Goal: Task Accomplishment & Management: Complete application form

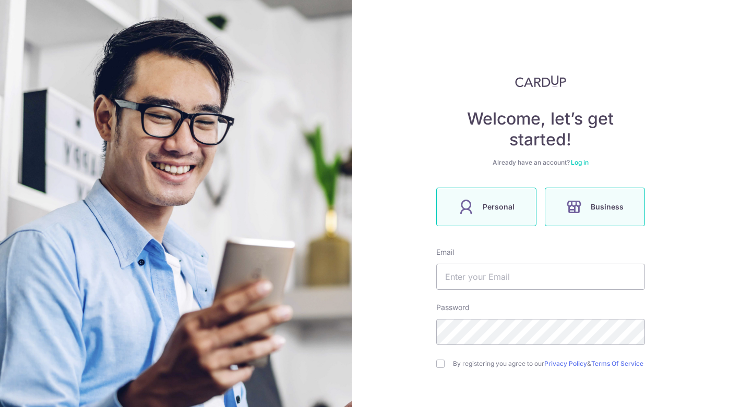
click at [580, 214] on label "Business" at bounding box center [594, 207] width 100 height 39
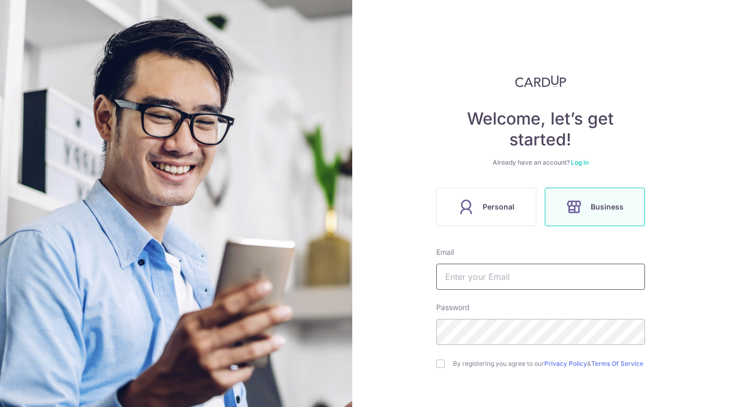
click at [492, 277] on input "text" at bounding box center [540, 277] width 209 height 26
type input "steven@"
type input "Steven@abundanceassets.com"
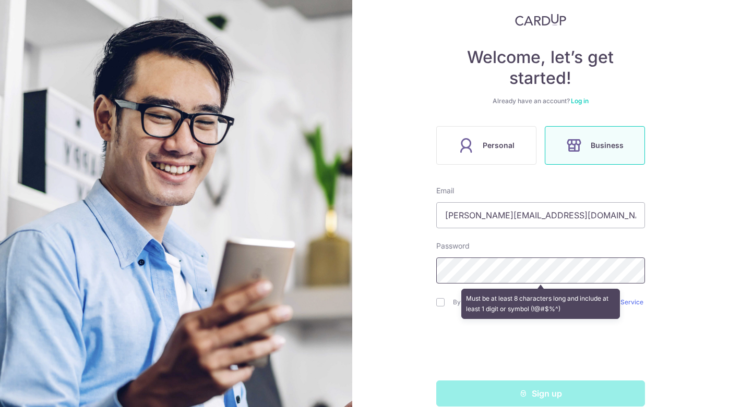
scroll to position [77, 0]
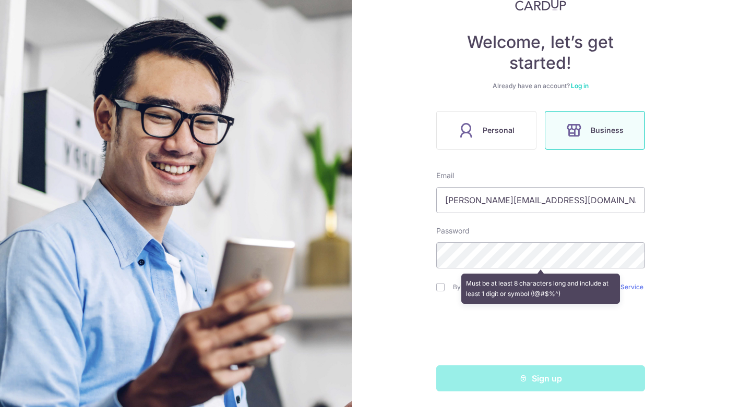
click at [683, 237] on div "Welcome, let’s get started! Already have an account? Log in Personal Business E…" at bounding box center [540, 203] width 377 height 407
click at [681, 284] on div "Welcome, let’s get started! Already have an account? Log in Personal Business E…" at bounding box center [540, 203] width 377 height 407
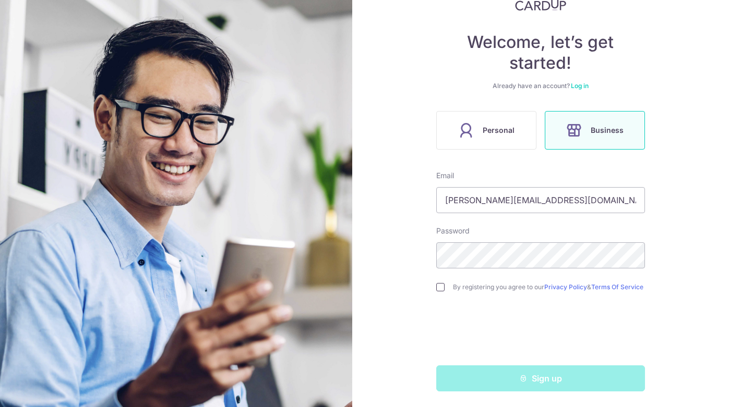
click at [436, 286] on input "checkbox" at bounding box center [440, 287] width 8 height 8
checkbox input "true"
drag, startPoint x: 446, startPoint y: 200, endPoint x: 440, endPoint y: 200, distance: 6.3
click at [440, 200] on input "Steven@abundanceassets.com" at bounding box center [540, 200] width 209 height 26
type input "steven@abundanceassets.com"
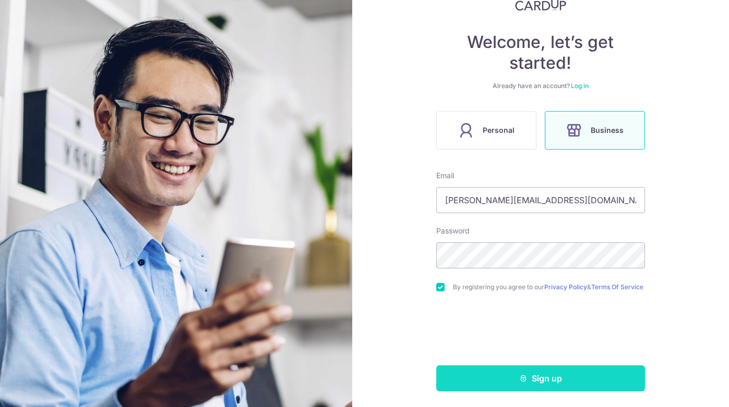
click at [508, 380] on button "Sign up" at bounding box center [540, 379] width 209 height 26
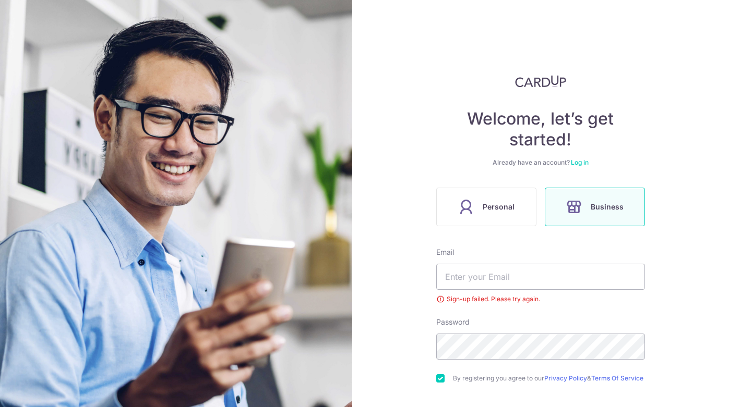
scroll to position [56, 0]
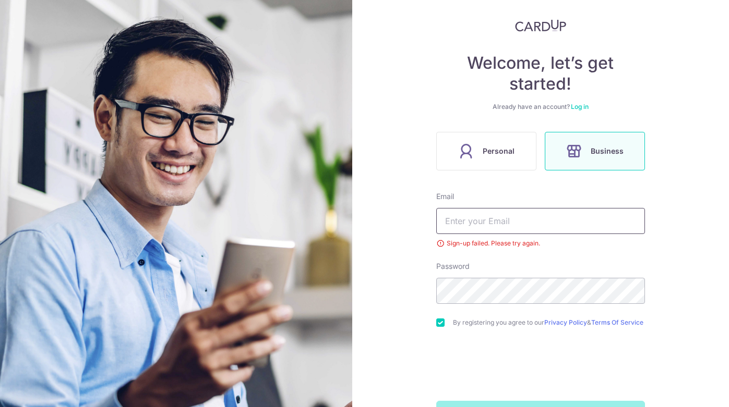
click at [462, 222] on input "text" at bounding box center [540, 221] width 209 height 26
click at [516, 217] on input "text" at bounding box center [540, 221] width 209 height 26
type input "steven@a"
type input "[PERSON_NAME][EMAIL_ADDRESS][DOMAIN_NAME]"
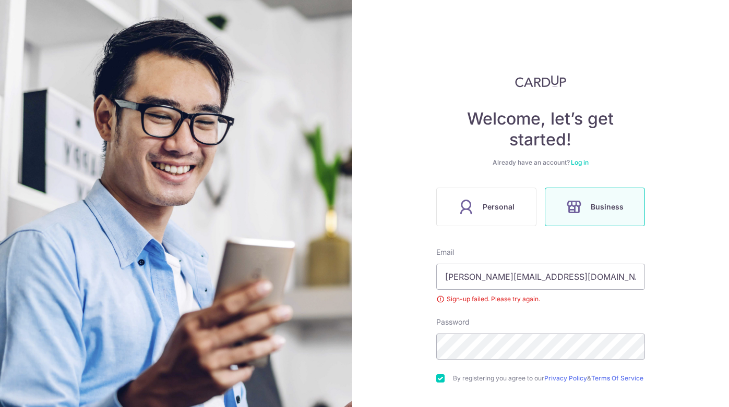
scroll to position [96, 0]
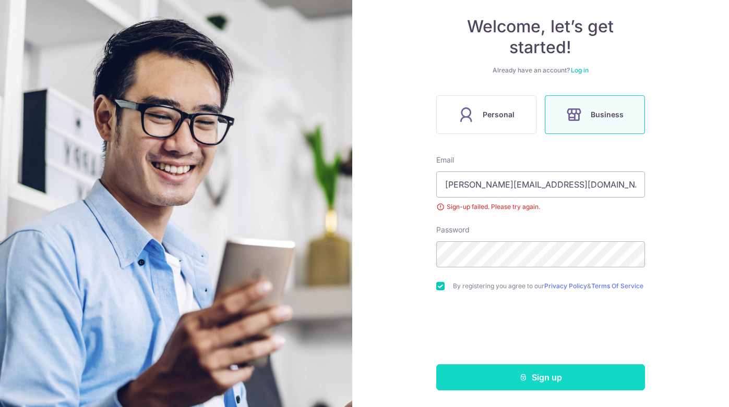
click at [589, 373] on button "Sign up" at bounding box center [540, 378] width 209 height 26
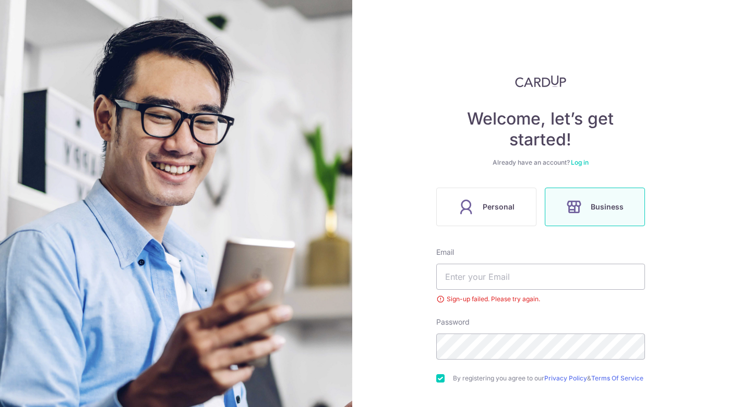
scroll to position [56, 0]
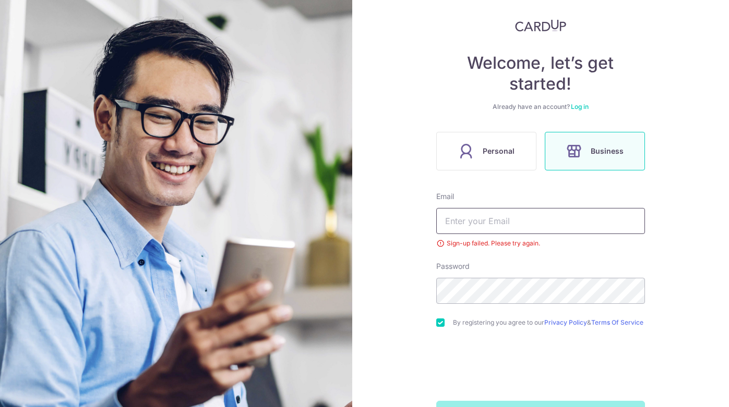
click at [469, 229] on input "text" at bounding box center [540, 221] width 209 height 26
click at [477, 244] on div "Sign-up failed. Please try again." at bounding box center [540, 243] width 209 height 10
click at [558, 158] on label "Business" at bounding box center [594, 151] width 100 height 39
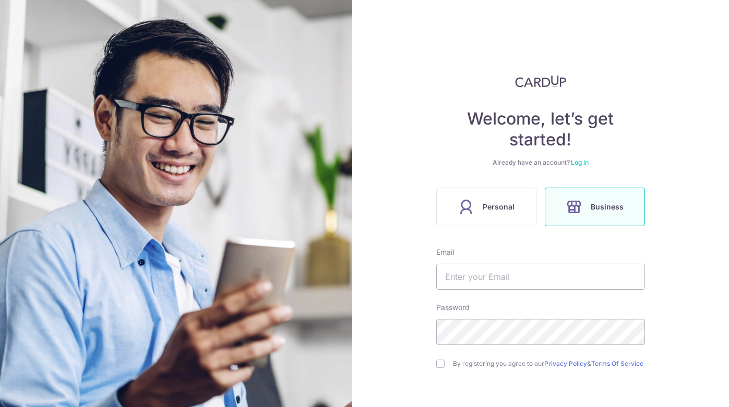
scroll to position [82, 0]
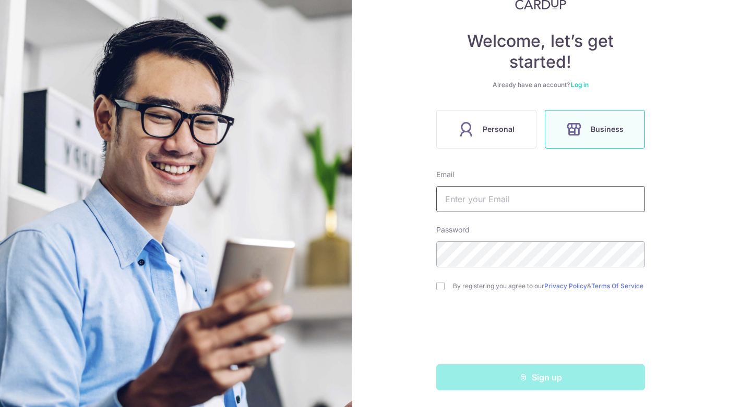
click at [509, 202] on input "text" at bounding box center [540, 199] width 209 height 26
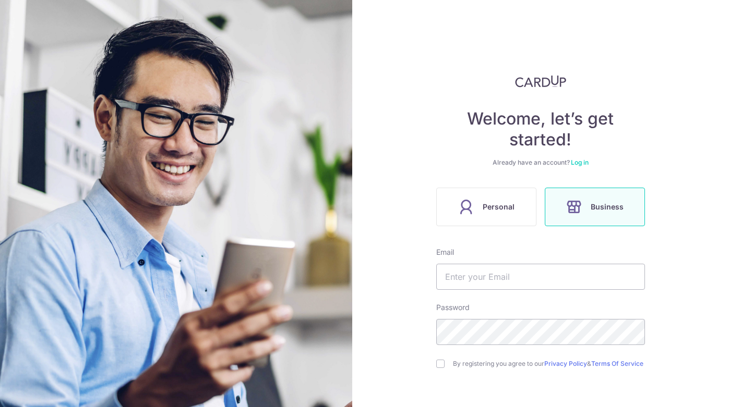
click at [577, 164] on link "Log in" at bounding box center [580, 163] width 18 height 8
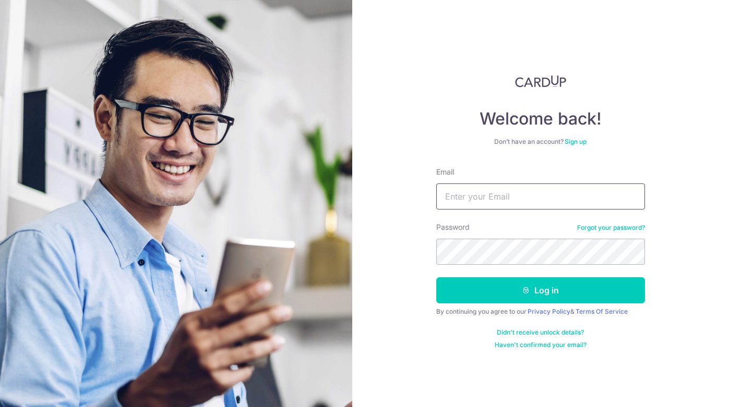
click at [471, 201] on input "Email" at bounding box center [540, 197] width 209 height 26
click at [394, 271] on div "Welcome back! Don’t have an account? Sign up Email Password Forgot your passwor…" at bounding box center [540, 203] width 377 height 407
click at [473, 199] on input "Email" at bounding box center [540, 197] width 209 height 26
type input "Steven@abundanceassets.com"
click at [540, 291] on button "Log in" at bounding box center [540, 290] width 209 height 26
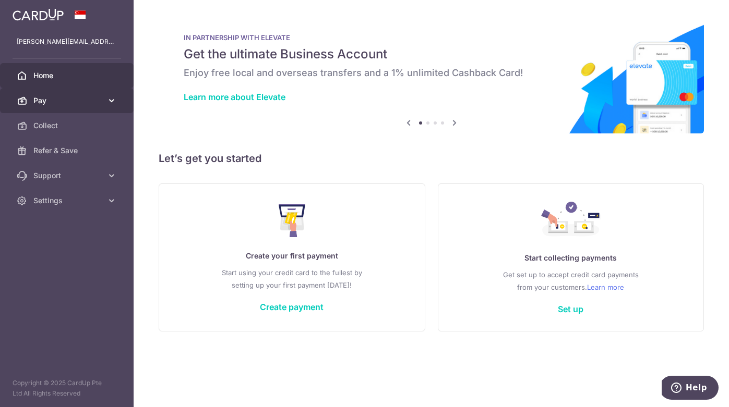
click at [90, 100] on span "Pay" at bounding box center [67, 100] width 69 height 10
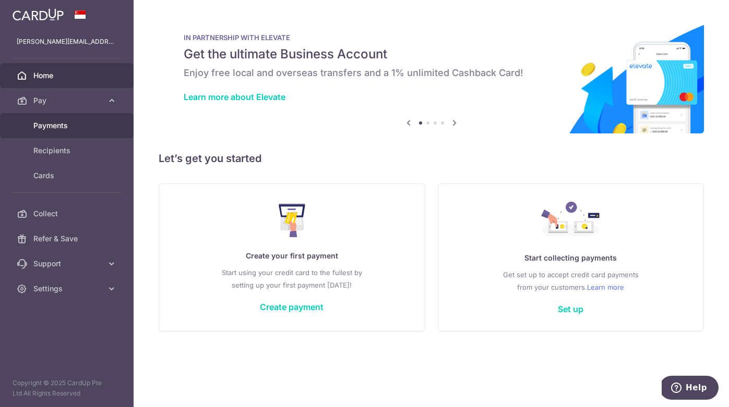
click at [83, 128] on span "Payments" at bounding box center [67, 125] width 69 height 10
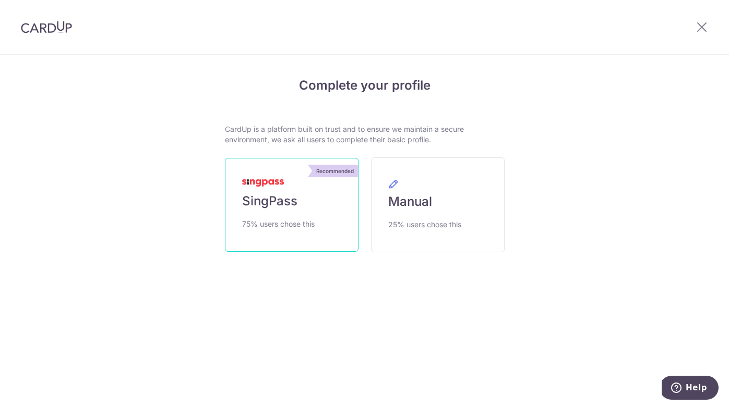
click at [265, 203] on span "SingPass" at bounding box center [269, 201] width 55 height 17
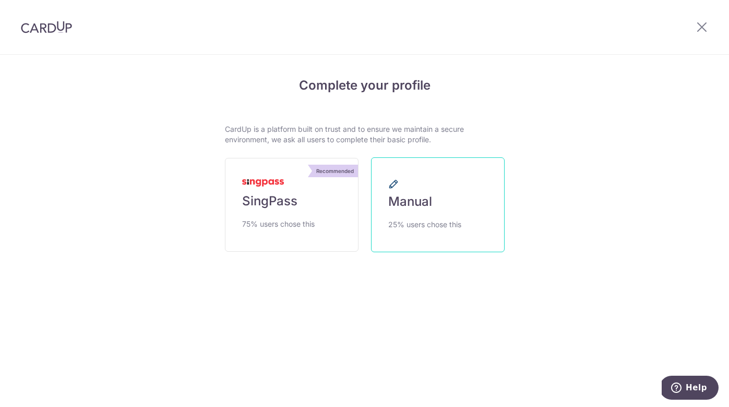
click at [389, 214] on link "Manual 25% users chose this" at bounding box center [438, 205] width 134 height 95
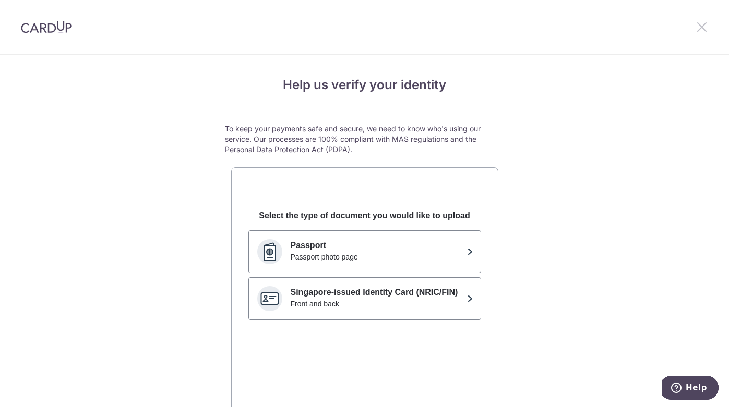
click at [700, 22] on icon at bounding box center [701, 26] width 13 height 13
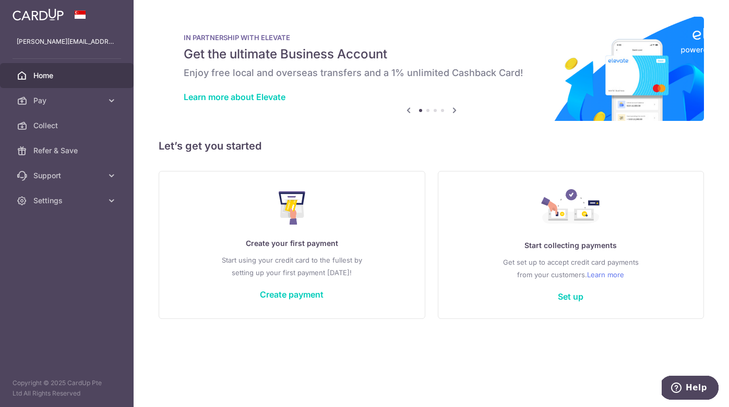
click at [327, 132] on div "× Pause Schedule Pause all future payments in this series Pause just this one p…" at bounding box center [431, 203] width 595 height 407
click at [452, 112] on icon at bounding box center [454, 110] width 13 height 13
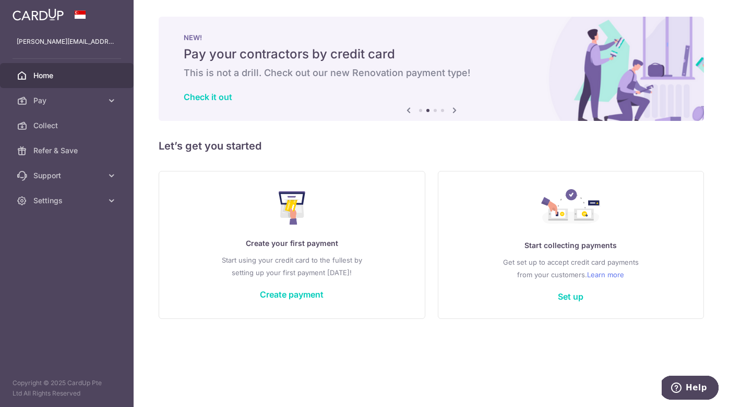
click at [453, 111] on icon at bounding box center [454, 110] width 13 height 13
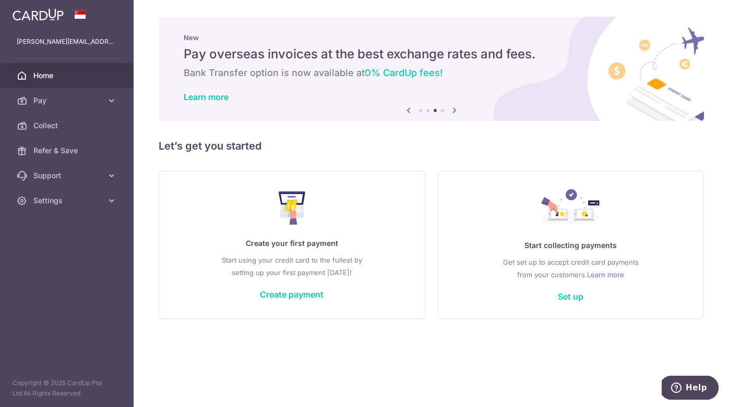
click at [453, 111] on icon at bounding box center [454, 110] width 13 height 13
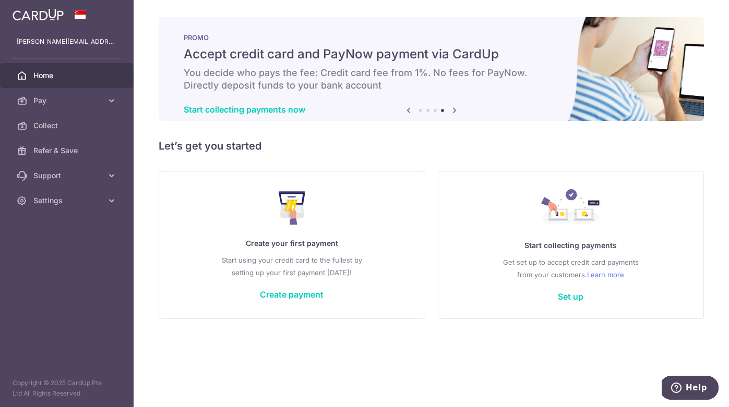
click at [453, 111] on icon at bounding box center [454, 110] width 13 height 13
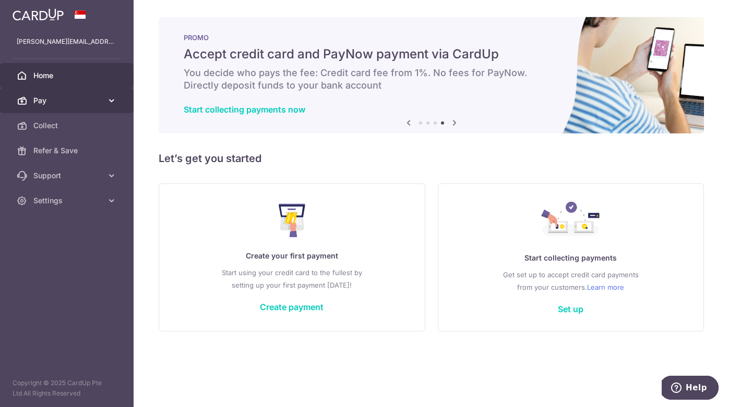
click at [66, 105] on span "Pay" at bounding box center [67, 100] width 69 height 10
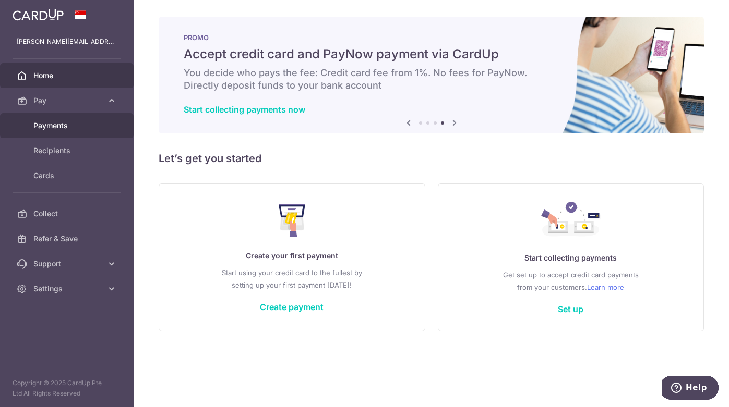
click at [60, 124] on span "Payments" at bounding box center [67, 125] width 69 height 10
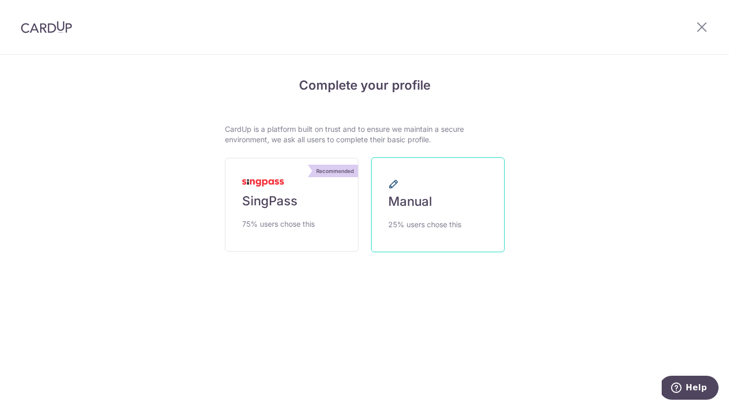
click at [393, 228] on span "25% users chose this" at bounding box center [424, 225] width 73 height 13
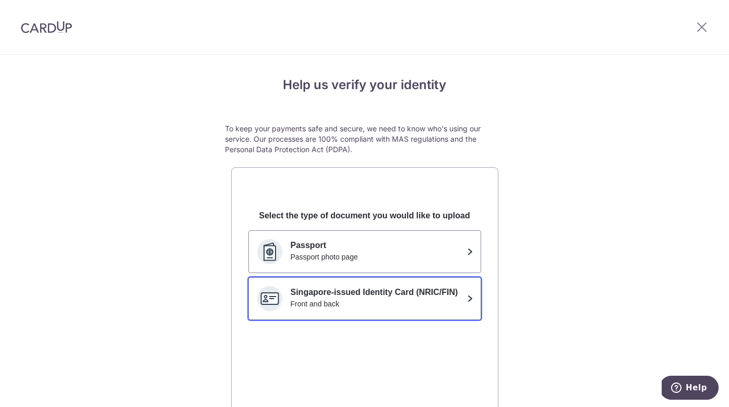
click at [401, 291] on p "Singapore-issued Identity Card (NRIC/FIN)" at bounding box center [377, 292] width 172 height 13
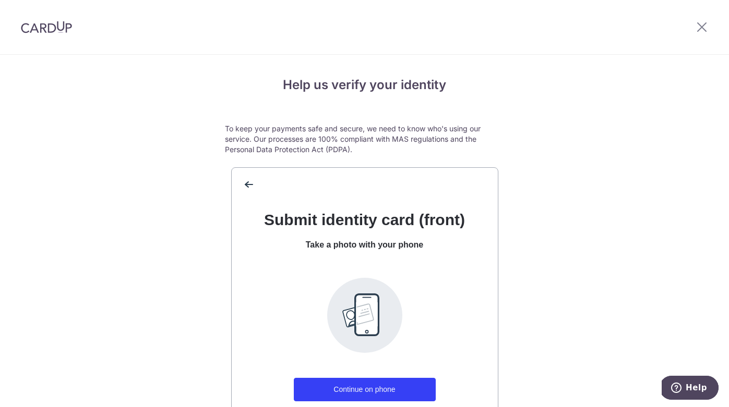
scroll to position [122, 0]
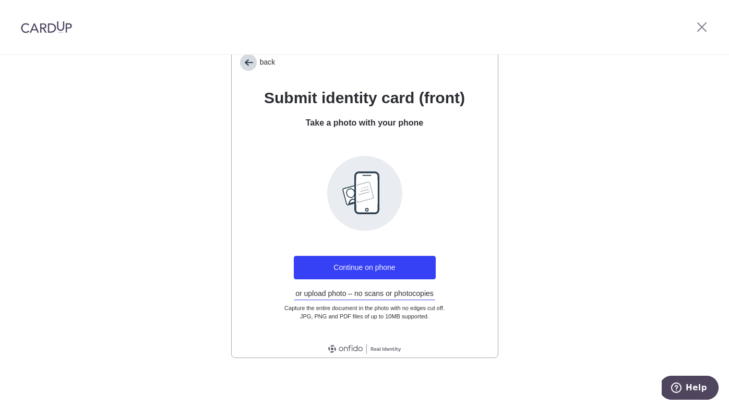
click at [247, 63] on span "back" at bounding box center [248, 62] width 17 height 17
